Goal: Task Accomplishment & Management: Manage account settings

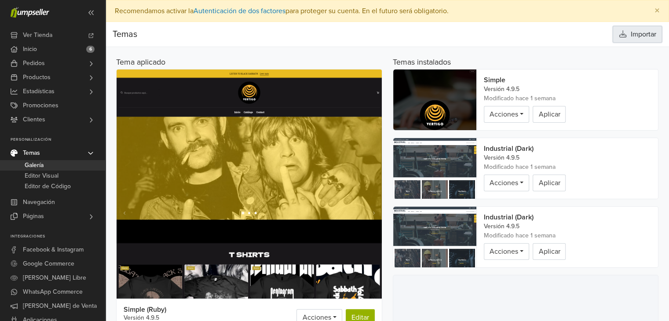
click at [646, 39] on button "Importar" at bounding box center [637, 34] width 49 height 17
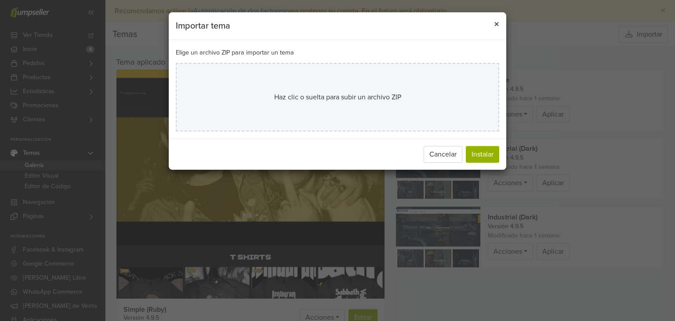
click at [494, 23] on span "×" at bounding box center [496, 24] width 5 height 13
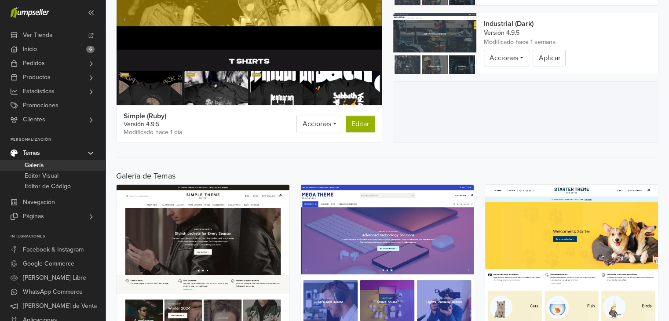
scroll to position [18, 0]
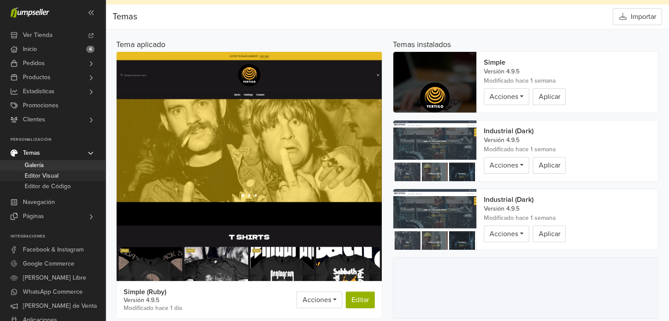
click at [51, 175] on span "Editor Visual" at bounding box center [42, 176] width 34 height 11
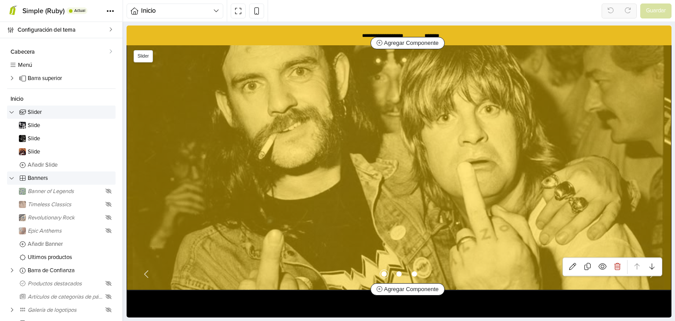
scroll to position [88, 0]
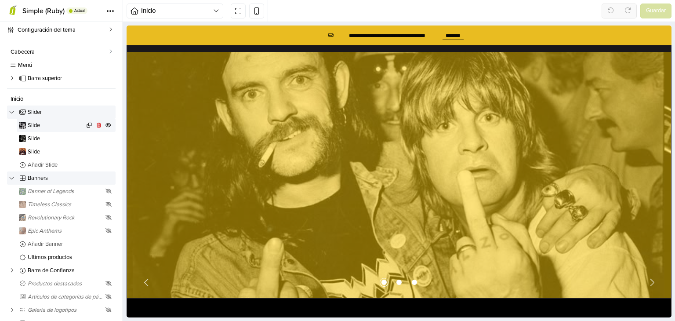
click at [37, 127] on span "Slide" at bounding box center [56, 126] width 57 height 6
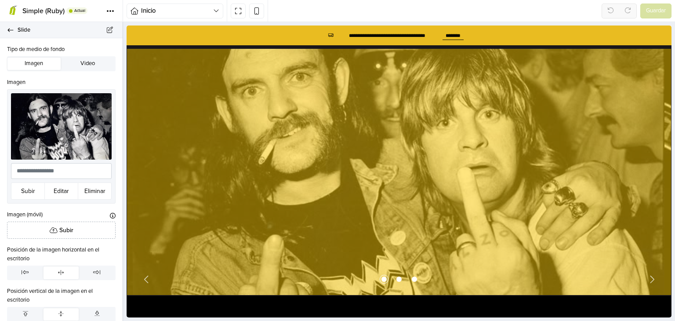
click at [11, 31] on icon at bounding box center [10, 30] width 7 height 6
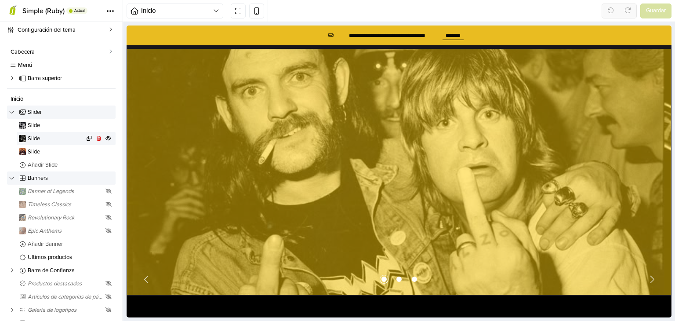
click at [33, 138] on span "Slide" at bounding box center [56, 139] width 57 height 6
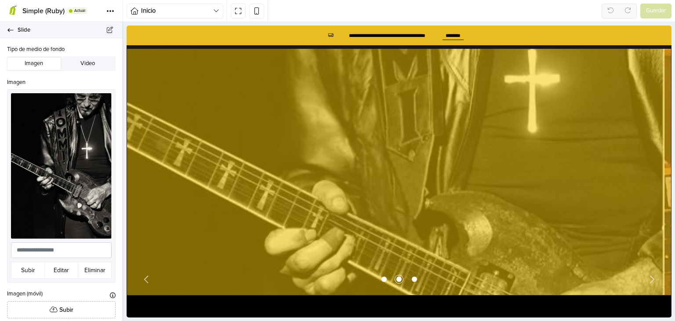
click at [7, 26] on link "Slide" at bounding box center [61, 30] width 123 height 16
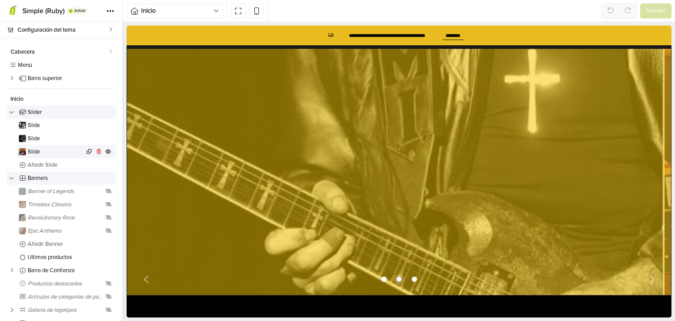
click at [44, 153] on span "Slide" at bounding box center [56, 152] width 57 height 6
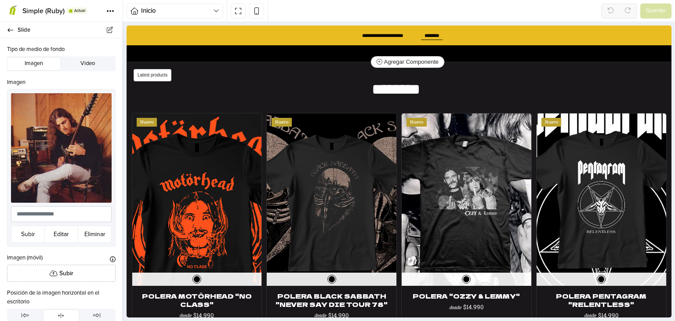
scroll to position [355, 0]
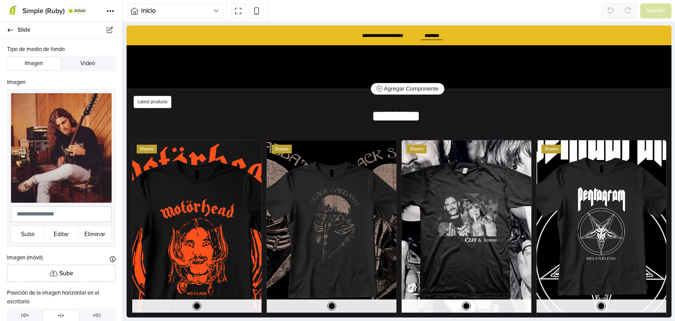
click at [448, 166] on div "Nuevo" at bounding box center [466, 226] width 129 height 173
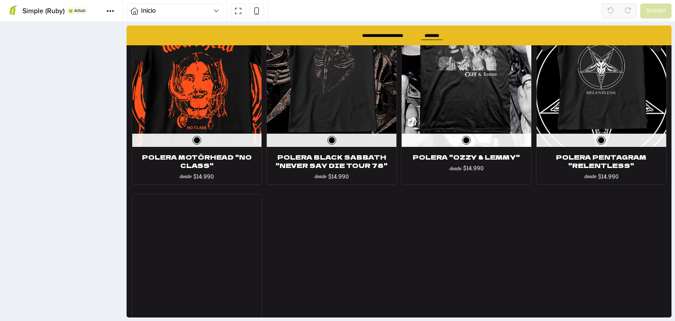
scroll to position [523, 0]
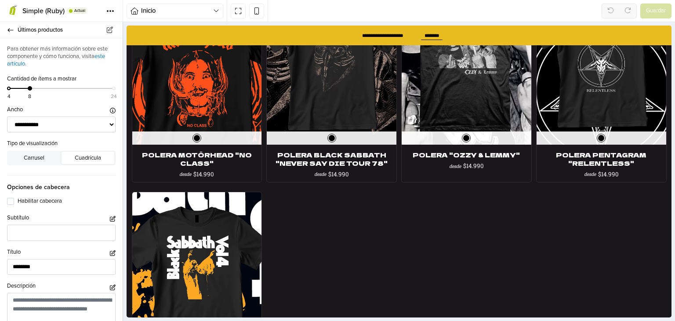
click at [457, 108] on div "Nuevo" at bounding box center [466, 58] width 129 height 173
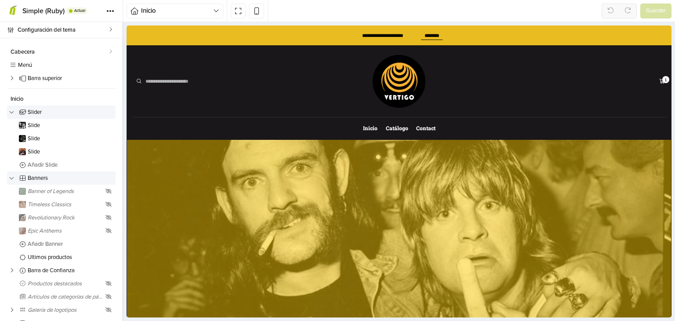
scroll to position [567, 0]
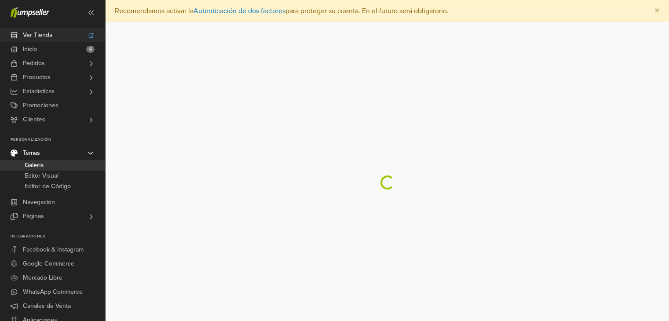
scroll to position [18, 0]
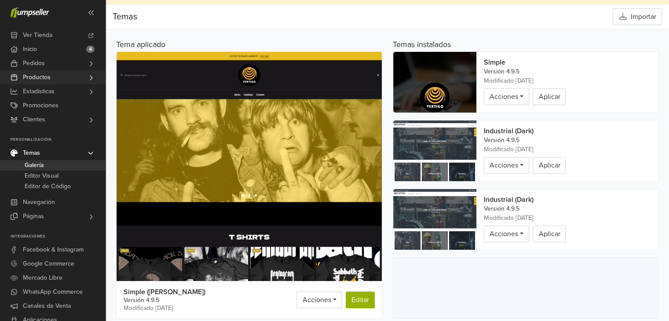
click at [46, 80] on span "Productos" at bounding box center [37, 77] width 28 height 14
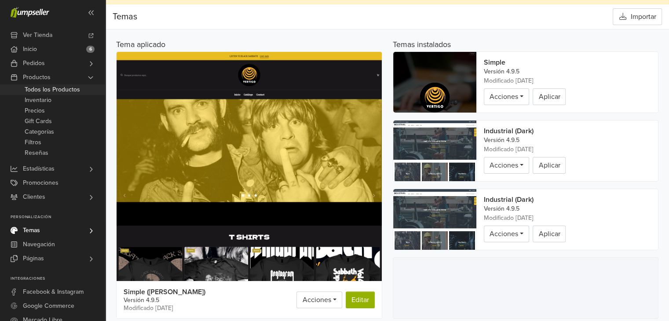
click at [48, 90] on span "Todos los Productos" at bounding box center [52, 89] width 55 height 11
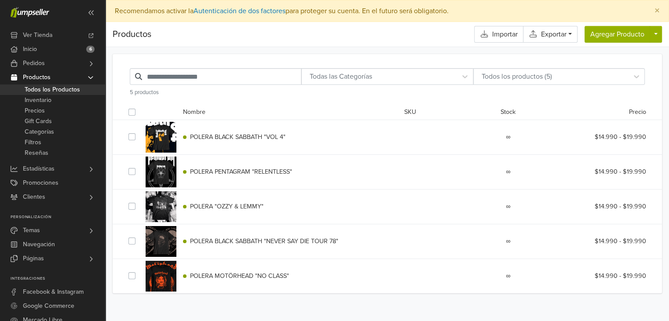
click at [254, 142] on div "POLERA BLACK SABBATH "VOL 4" ∞ $14.990 - $19.990" at bounding box center [387, 137] width 531 height 34
click at [230, 134] on span "POLERA BLACK SABBATH "VOL 4"" at bounding box center [237, 136] width 95 height 7
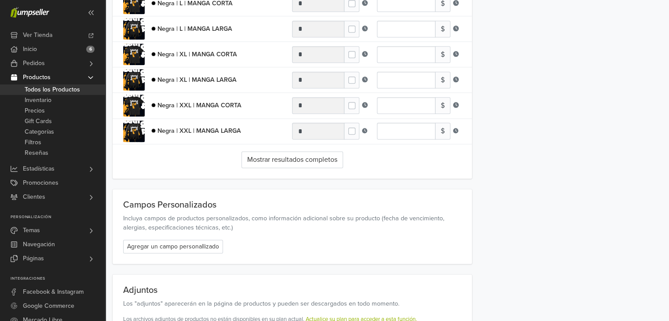
scroll to position [1247, 0]
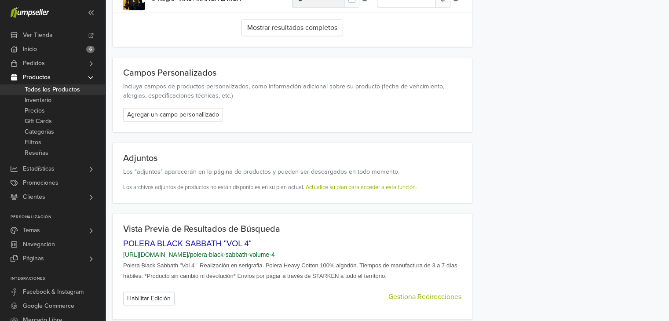
click at [187, 251] on link "https://www.vertigopoleras.cl / polera-black-sabbath-volume-4" at bounding box center [199, 254] width 152 height 7
click at [149, 294] on button "Habilitar Edición" at bounding box center [148, 299] width 51 height 14
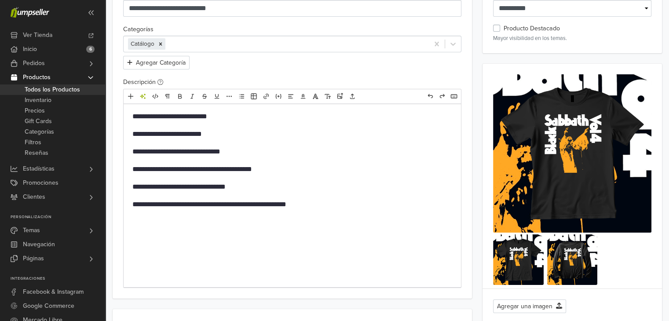
scroll to position [50, 0]
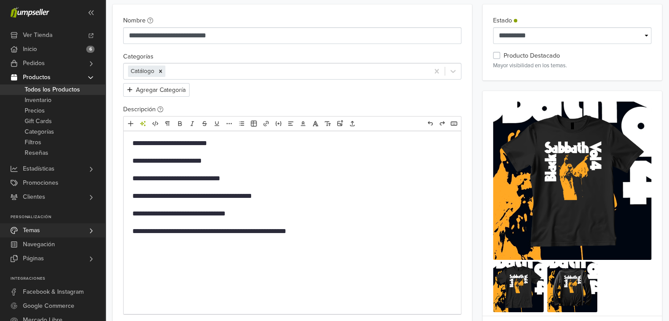
click at [55, 225] on link "Temas" at bounding box center [52, 230] width 105 height 14
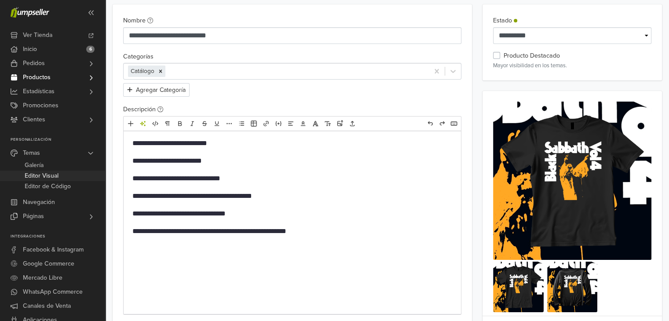
click at [46, 179] on span "Editor Visual" at bounding box center [42, 176] width 34 height 11
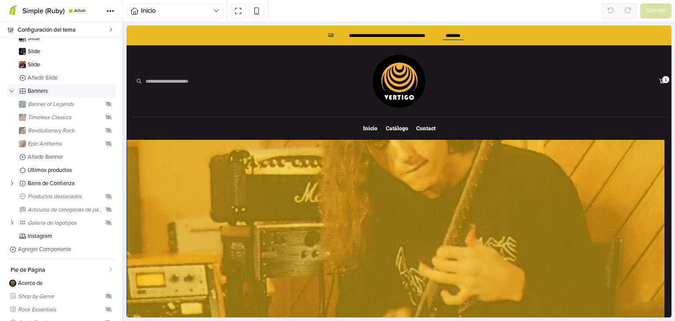
scroll to position [88, 0]
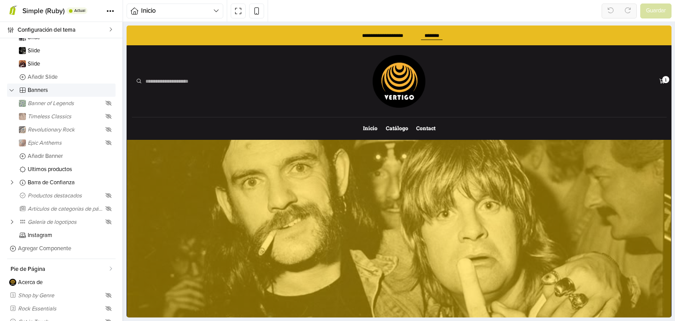
click at [258, 18] on button at bounding box center [256, 11] width 15 height 15
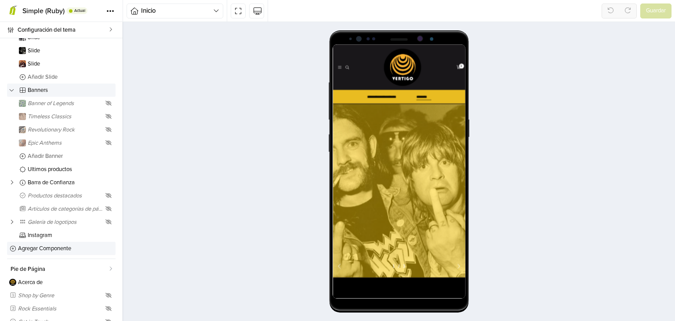
scroll to position [128, 0]
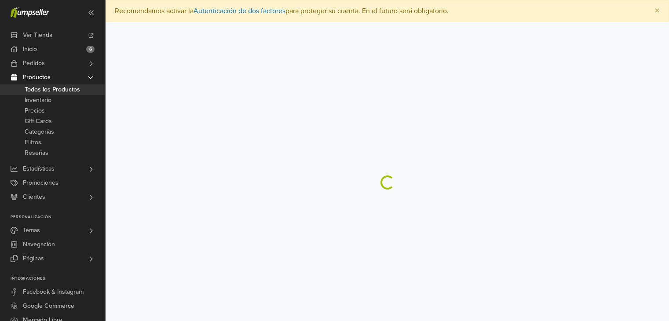
scroll to position [22, 0]
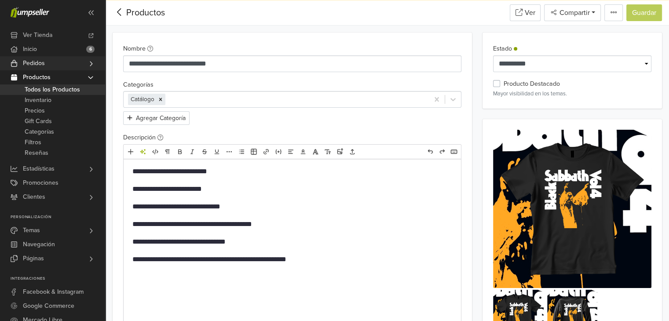
click at [47, 67] on link "Pedidos" at bounding box center [52, 63] width 105 height 14
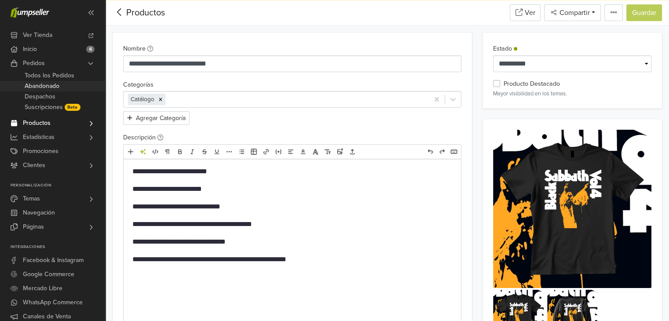
click at [55, 88] on span "Abandonado" at bounding box center [42, 86] width 35 height 11
